Goal: Task Accomplishment & Management: Manage account settings

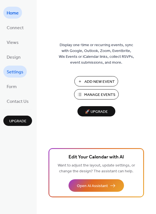
click at [16, 77] on link "Settings" at bounding box center [14, 72] width 23 height 12
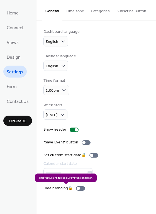
click at [80, 188] on div "Hide branding 🔒" at bounding box center [65, 189] width 44 height 6
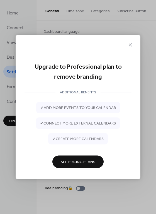
click at [91, 163] on span "See Pricing Plans" at bounding box center [78, 163] width 35 height 6
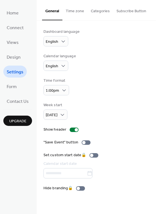
click at [77, 11] on button "Time zone" at bounding box center [74, 10] width 25 height 20
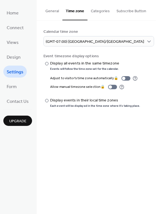
click at [96, 10] on button "Categories" at bounding box center [100, 10] width 26 height 20
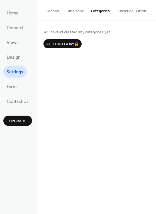
click at [118, 10] on button "Subscribe Button" at bounding box center [131, 10] width 36 height 20
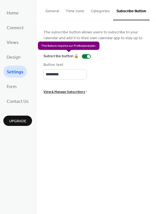
click at [87, 53] on div "Subscribe button 🔒" at bounding box center [68, 56] width 50 height 6
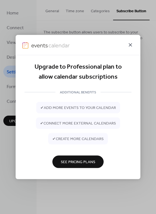
click at [128, 45] on icon at bounding box center [130, 45] width 7 height 7
